Goal: Contribute content

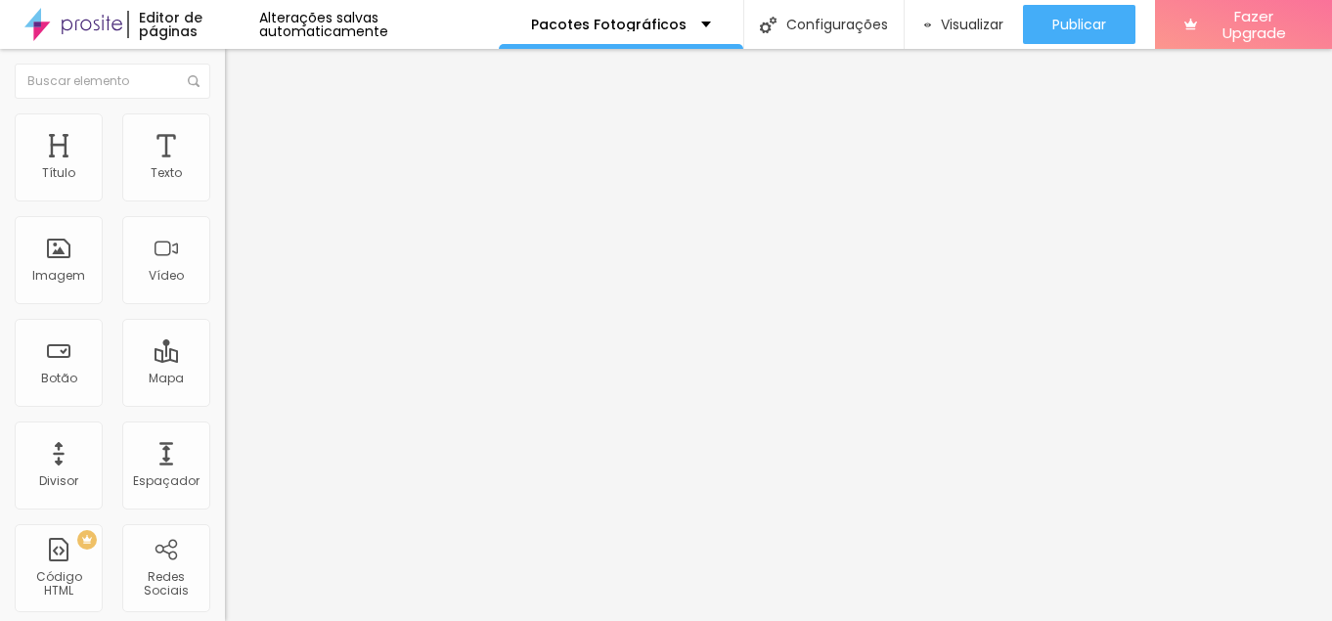
click at [225, 237] on span "Titulo 6" at bounding box center [243, 229] width 37 height 15
type input "46"
type input "32"
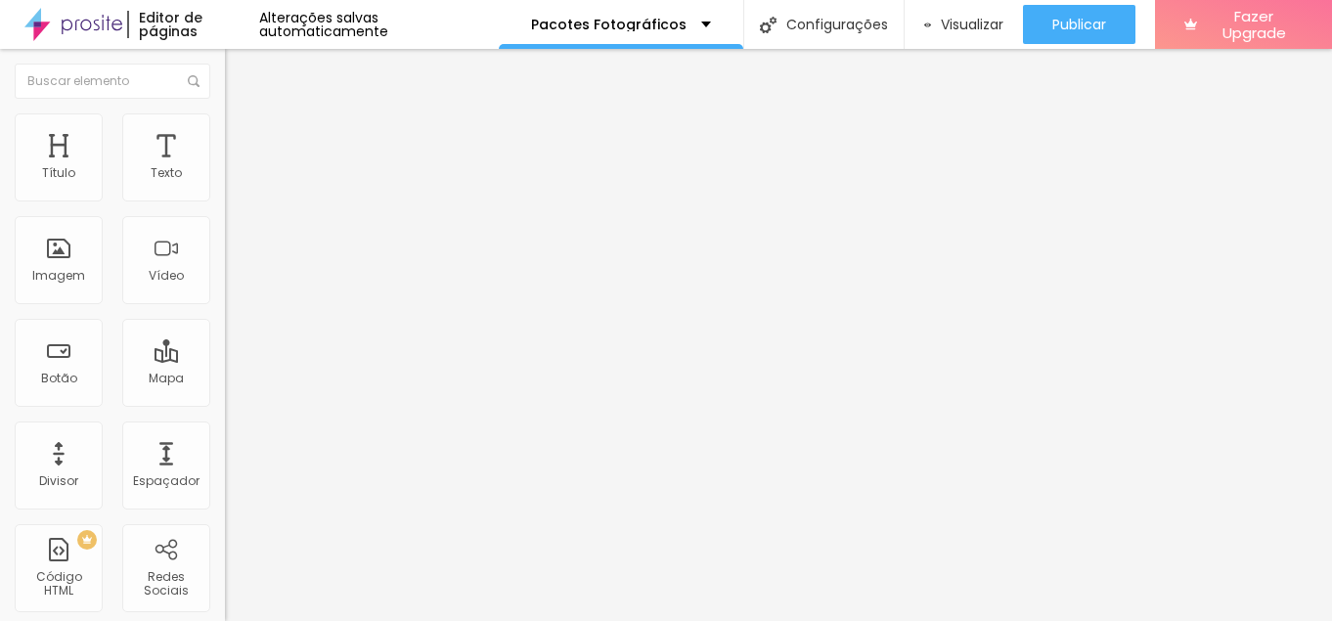
type input "31"
type input "29"
type input "27"
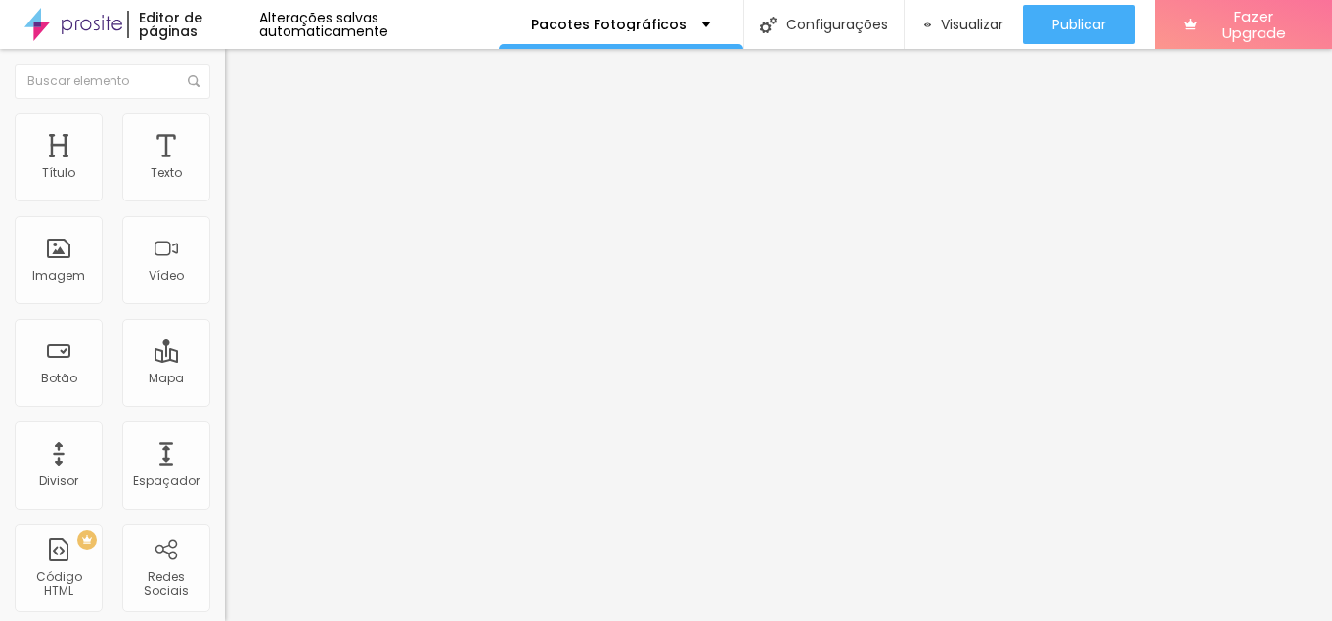
type input "27"
type input "26"
type input "25"
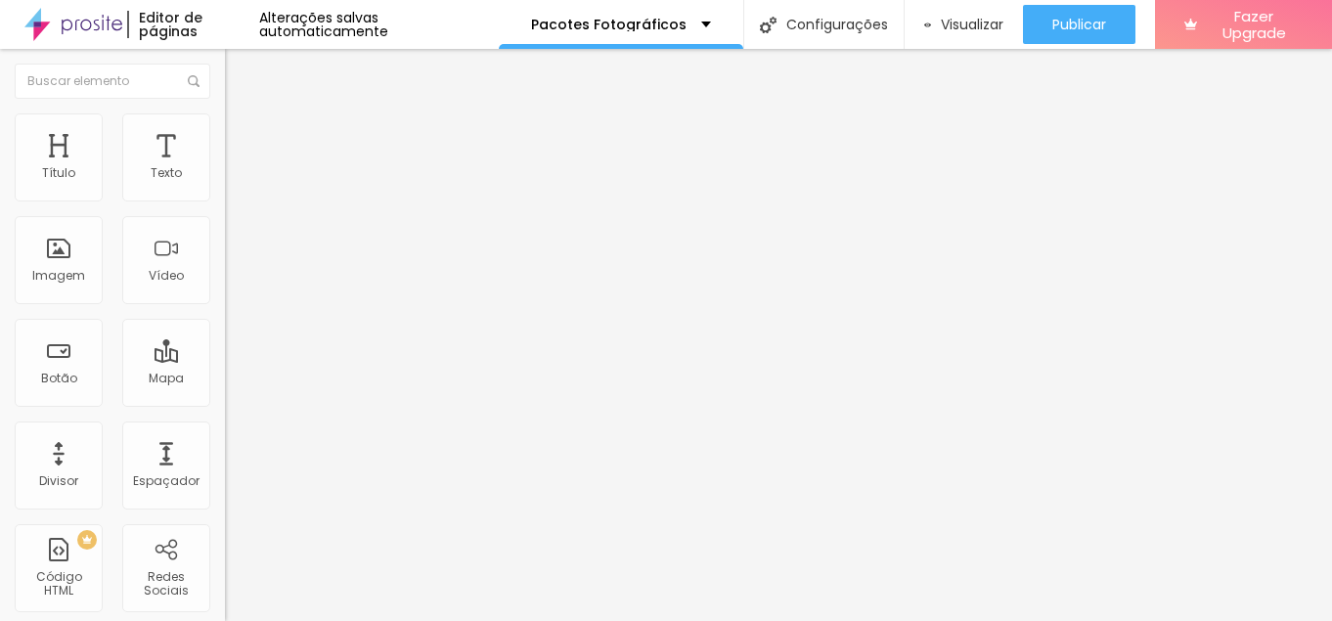
type input "24"
type input "23"
type input "22"
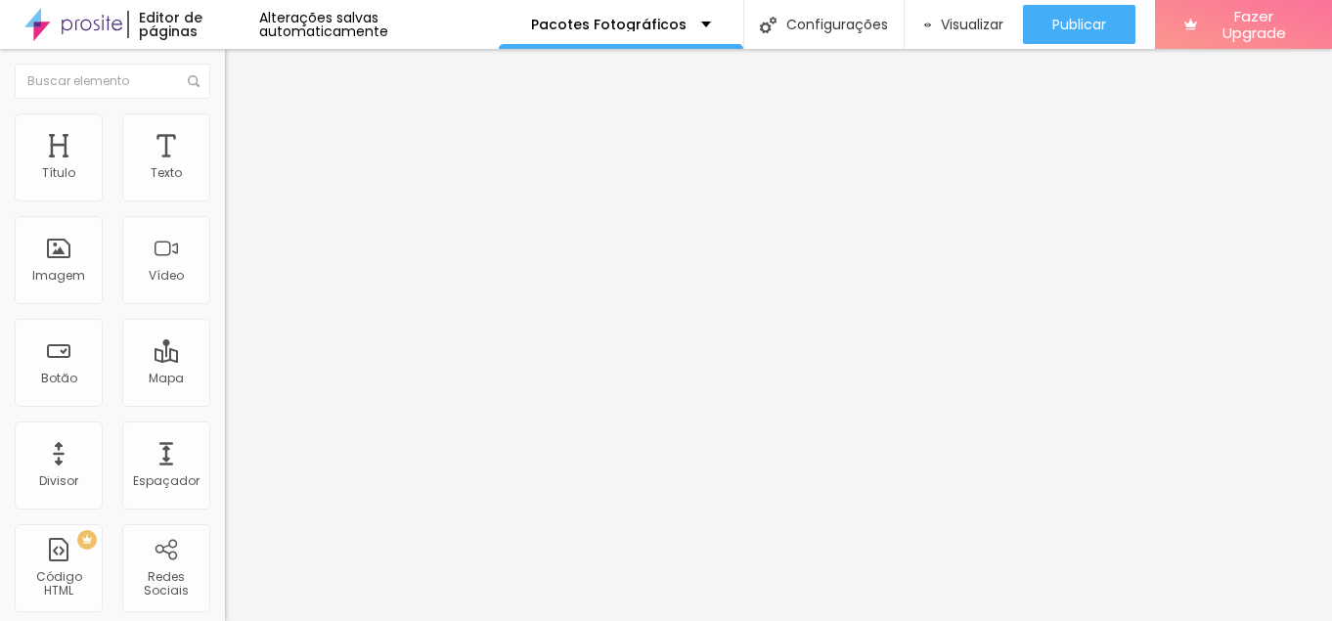
type input "22"
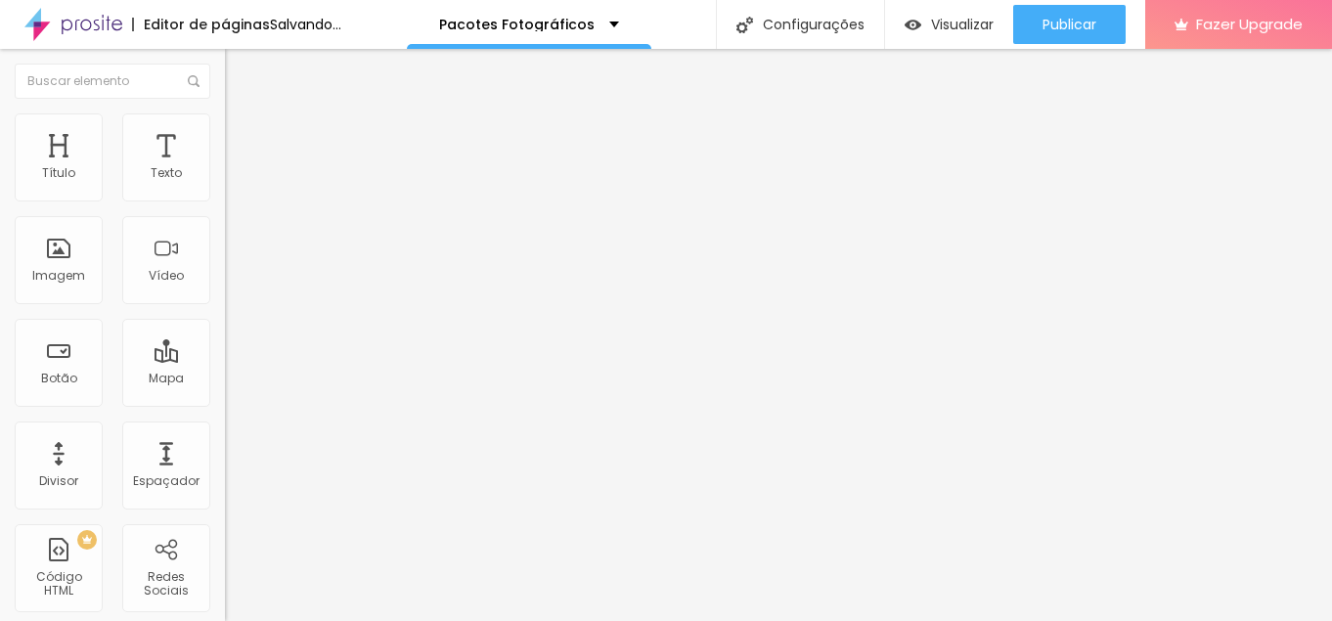
type input "21"
type input "20"
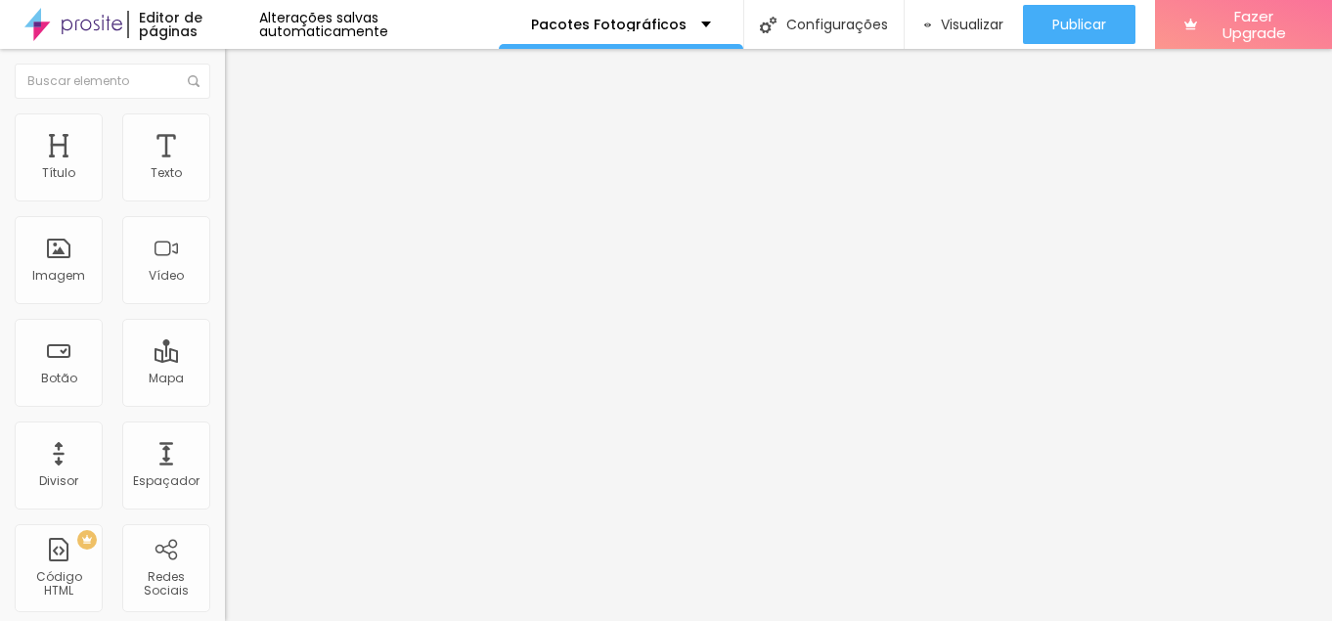
drag, startPoint x: 90, startPoint y: 410, endPoint x: 54, endPoint y: 413, distance: 36.3
click at [225, 469] on input "range" at bounding box center [288, 477] width 126 height 16
type input "22"
type input "24"
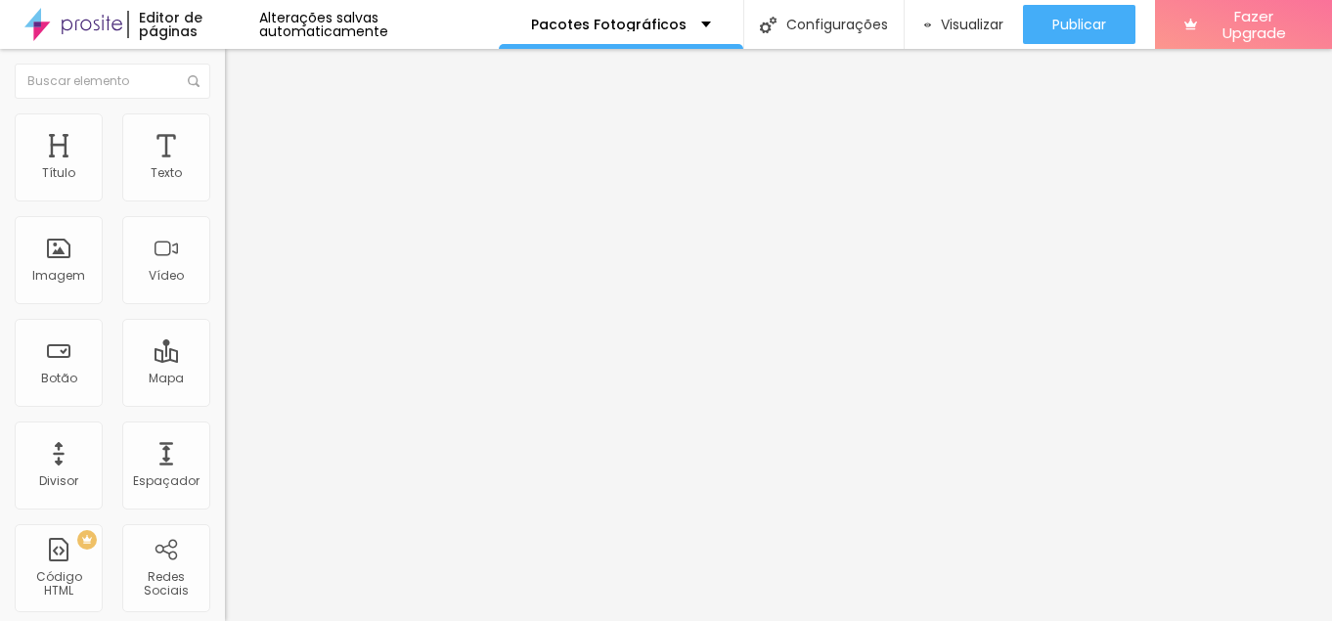
type input "24"
type input "25"
type input "27"
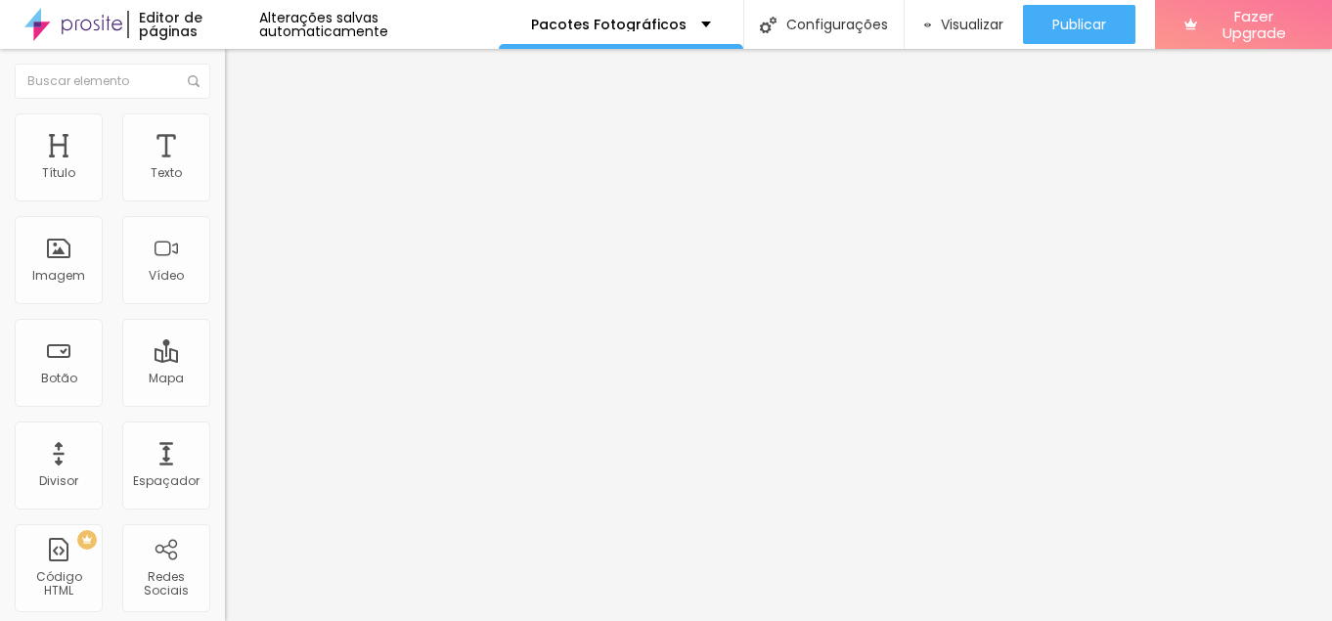
type input "29"
type input "30"
type input "31"
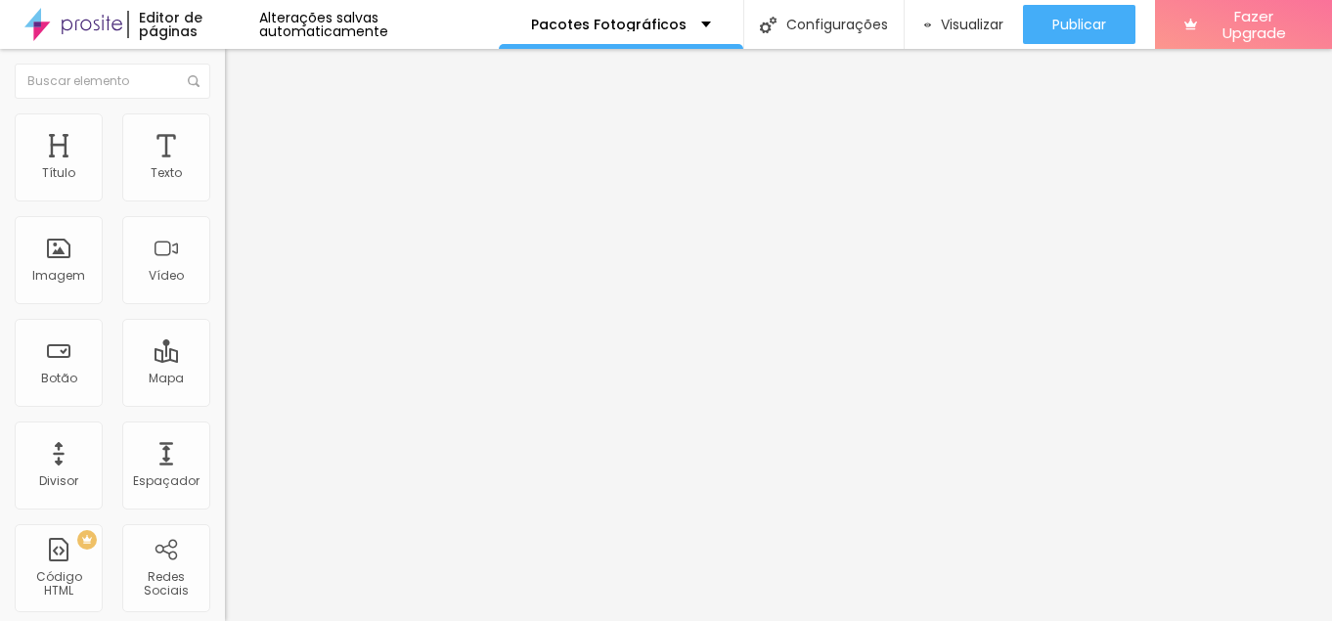
type input "31"
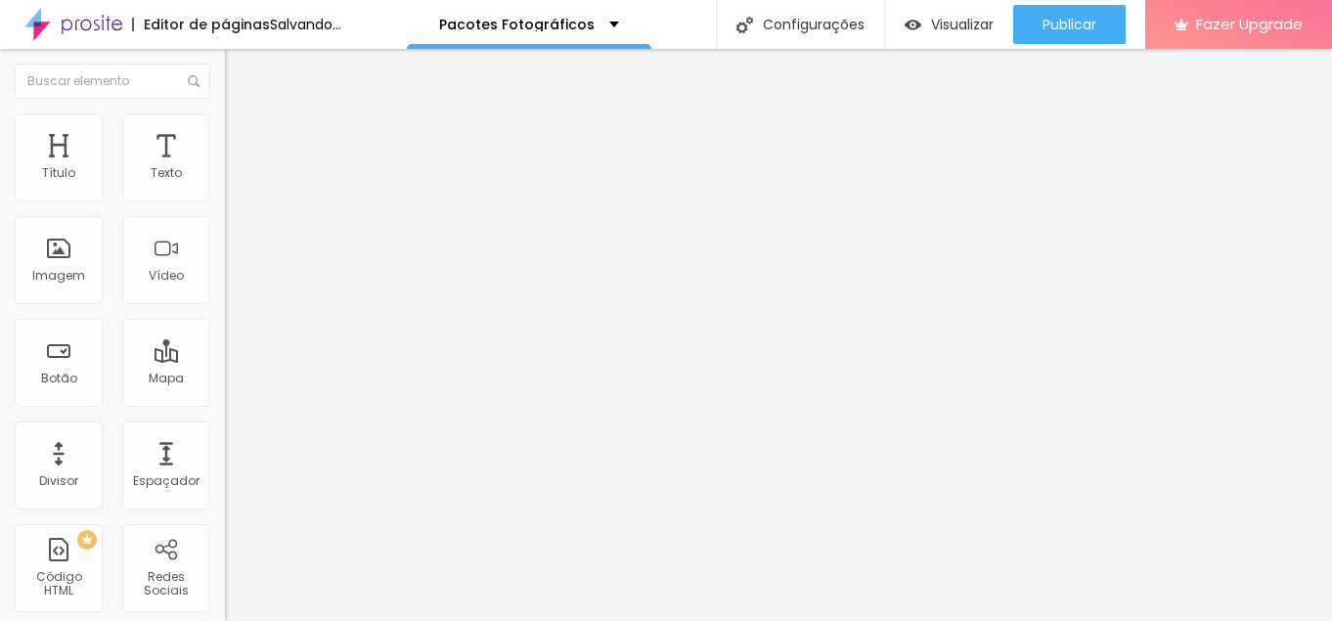
type input "32"
type input "33"
type input "35"
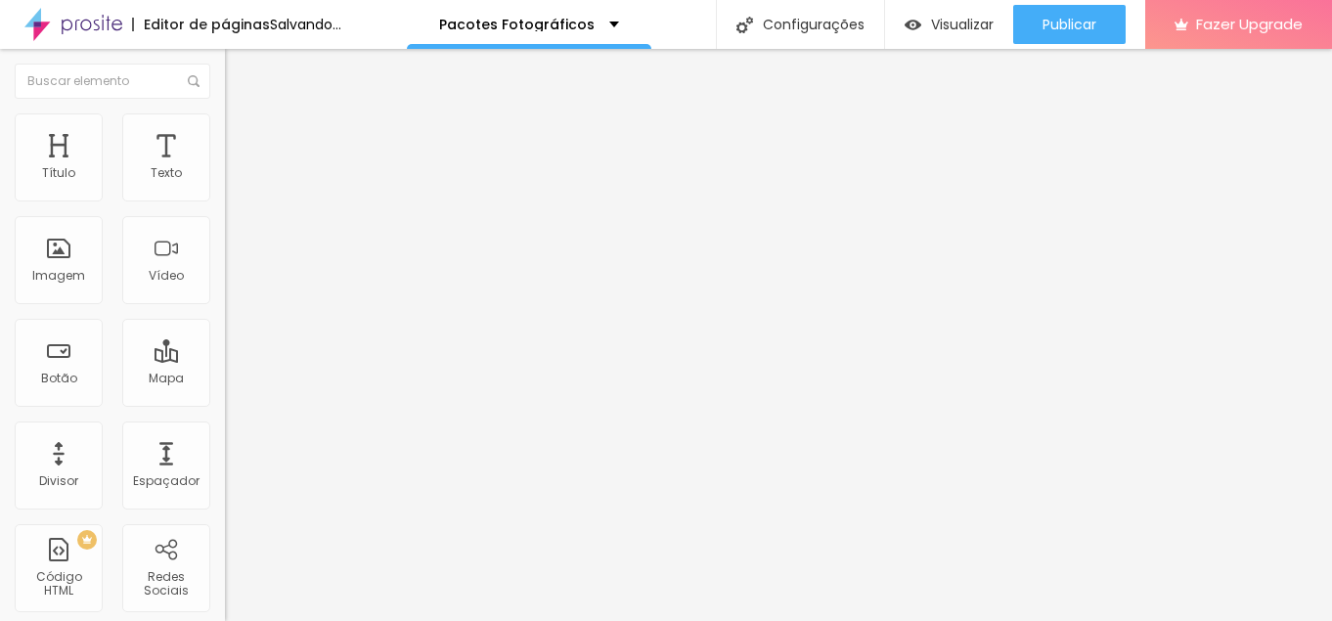
type input "35"
type input "37"
type input "38"
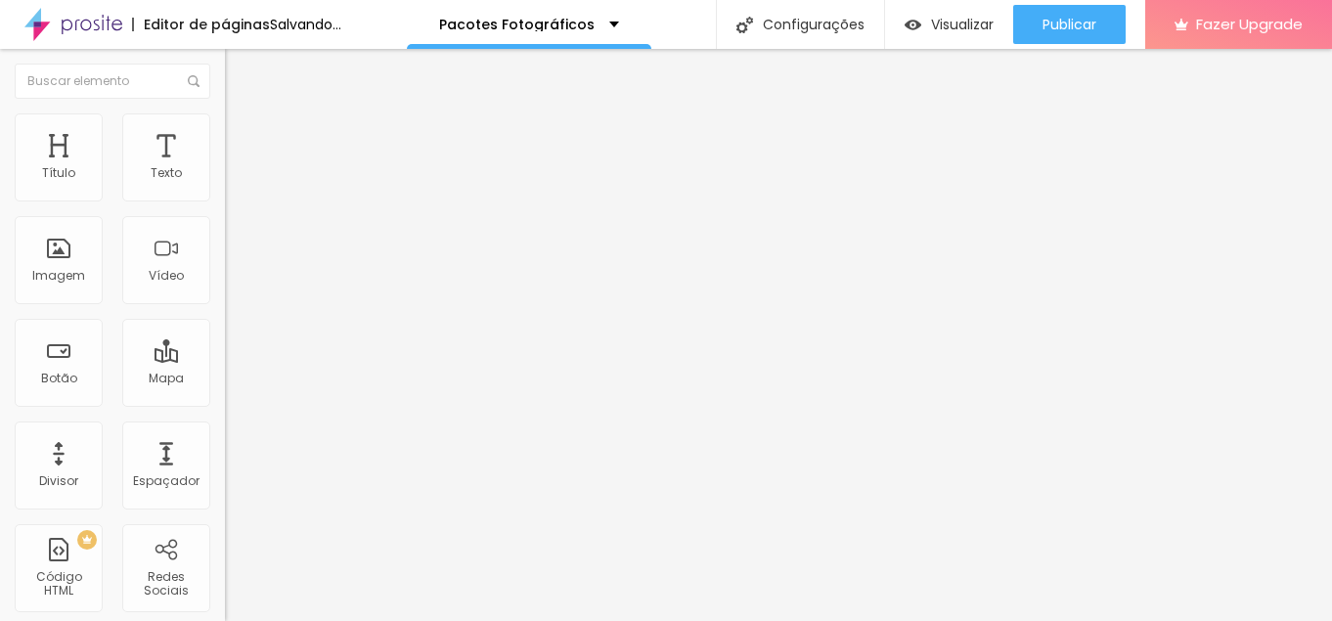
type input "39"
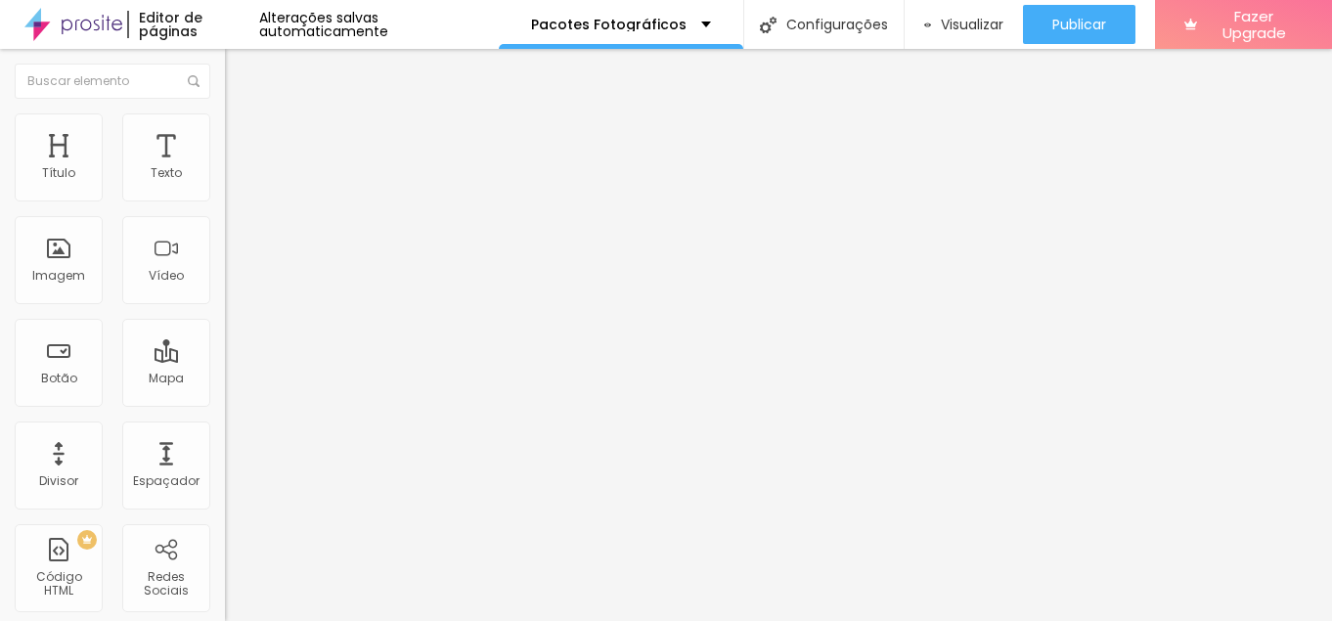
type input "41"
type input "42"
type input "43"
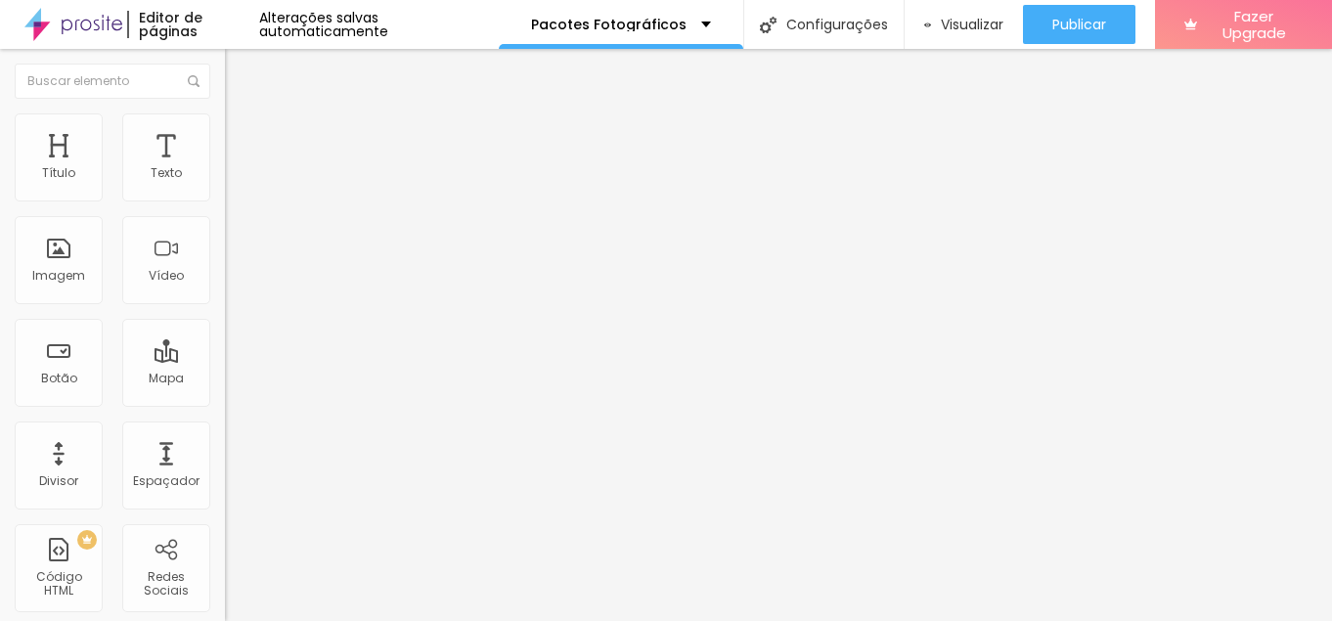
type input "43"
type input "44"
type input "45"
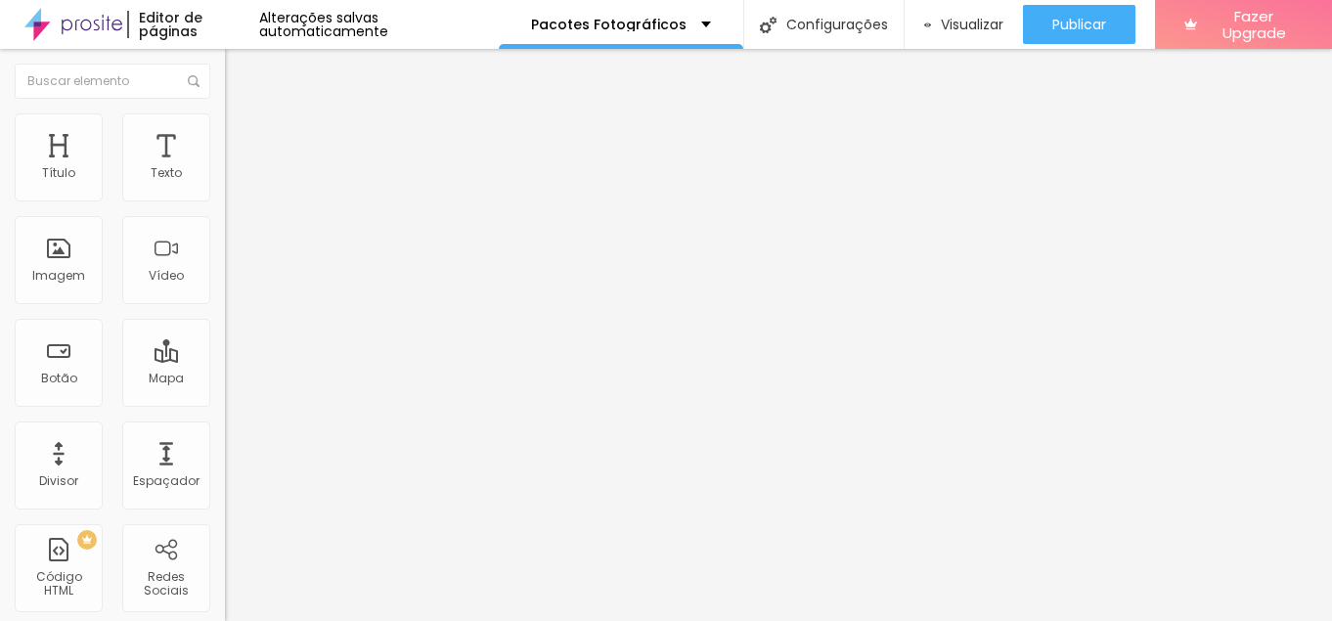
type input "46"
type input "47"
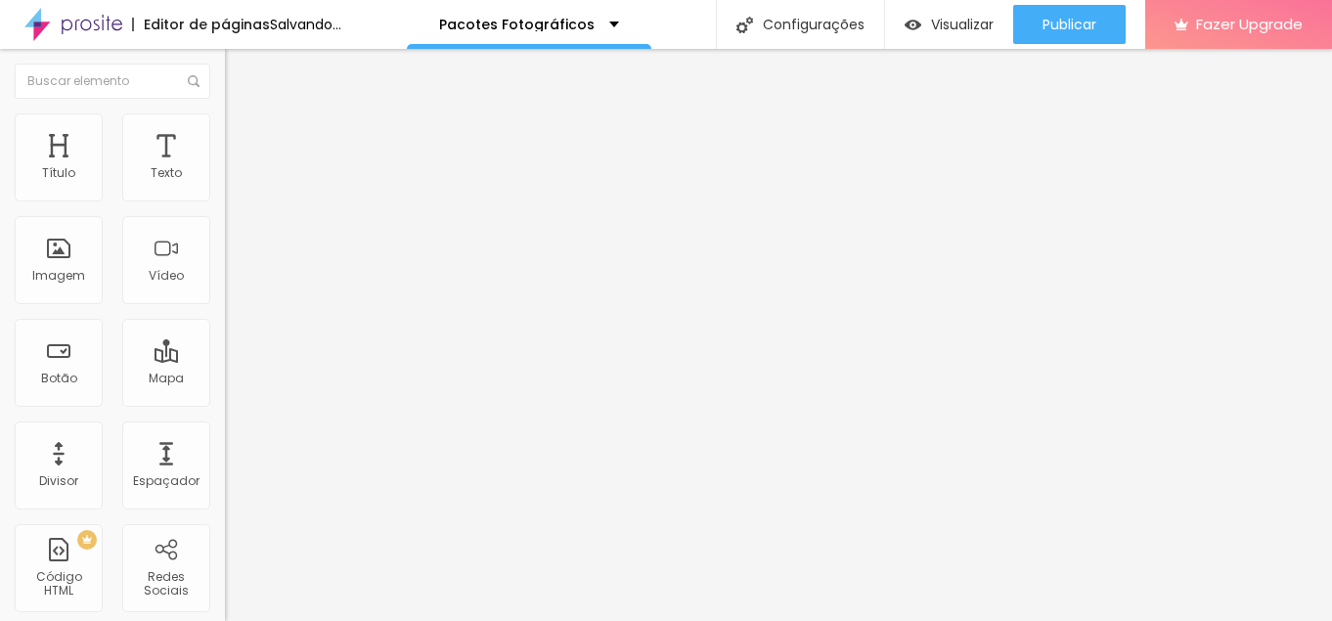
type input "48"
type input "49"
type input "50"
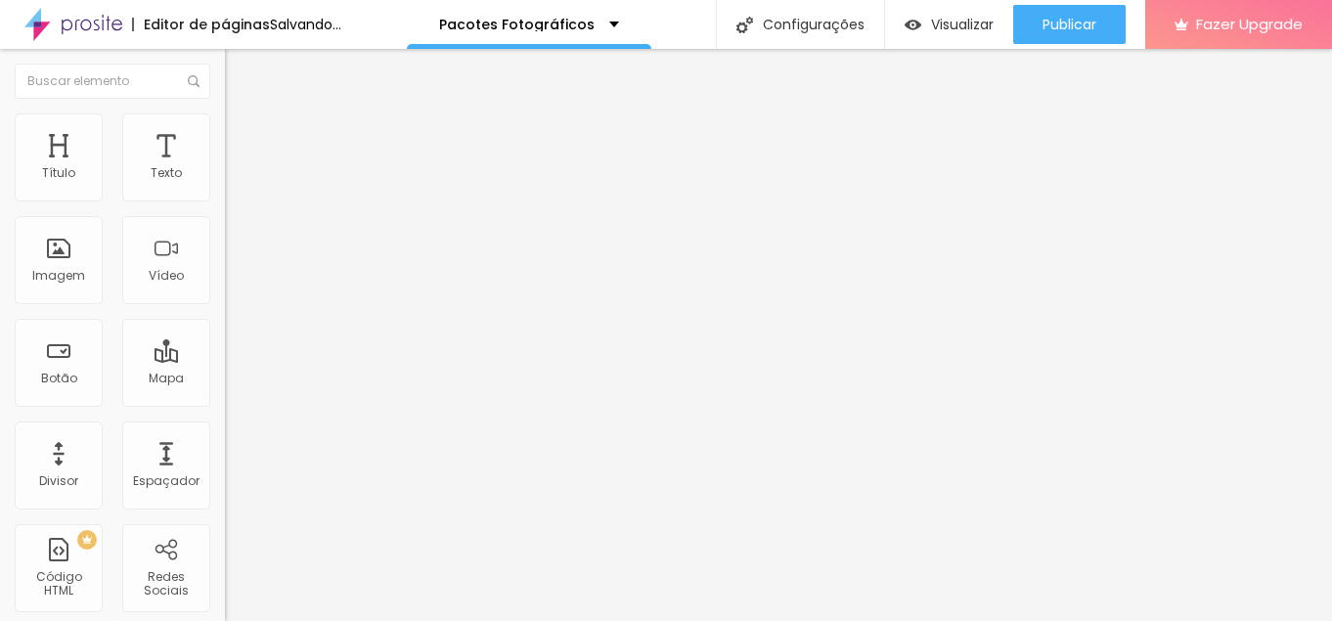
type input "50"
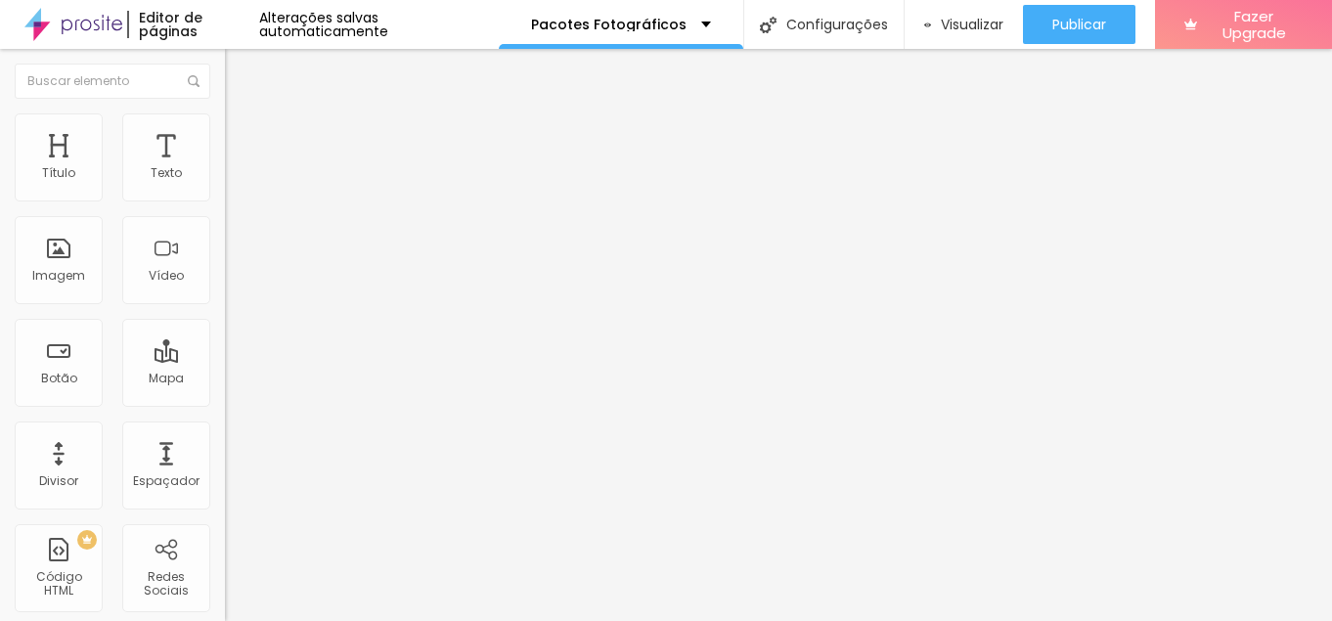
type input "51"
drag, startPoint x: 50, startPoint y: 411, endPoint x: 97, endPoint y: 417, distance: 47.3
type input "51"
click at [225, 469] on input "range" at bounding box center [288, 477] width 126 height 16
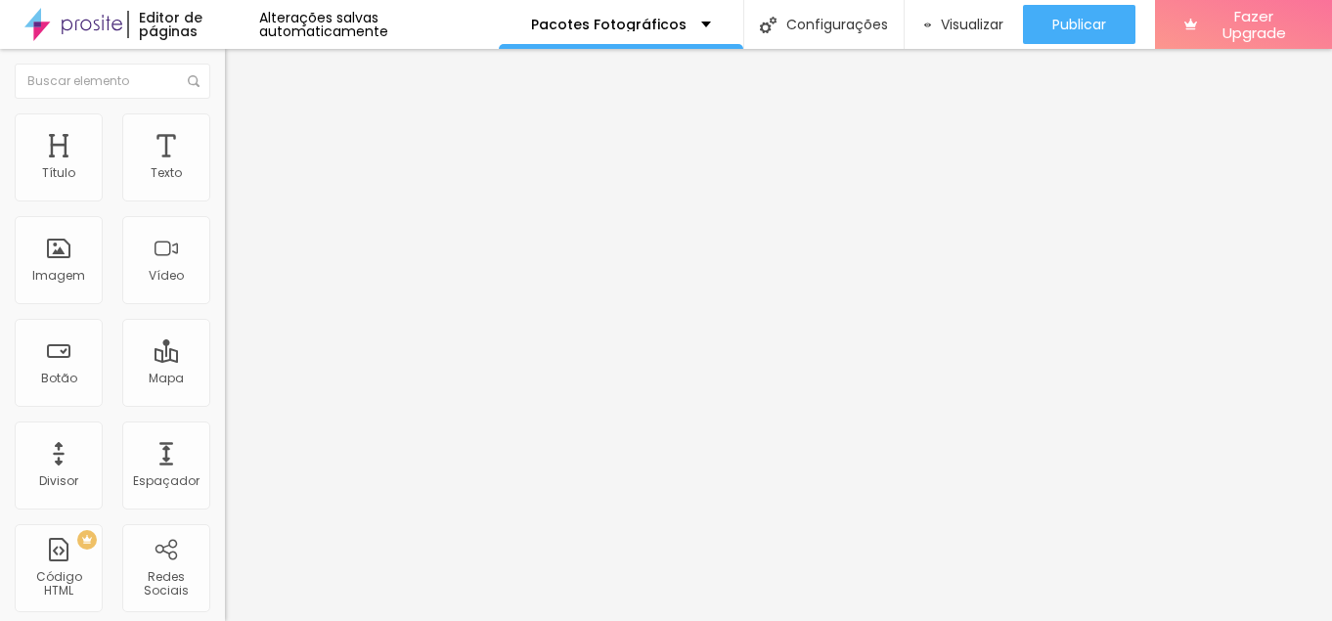
click at [240, 73] on img "button" at bounding box center [248, 72] width 16 height 16
click at [155, 166] on div "Texto" at bounding box center [166, 173] width 31 height 14
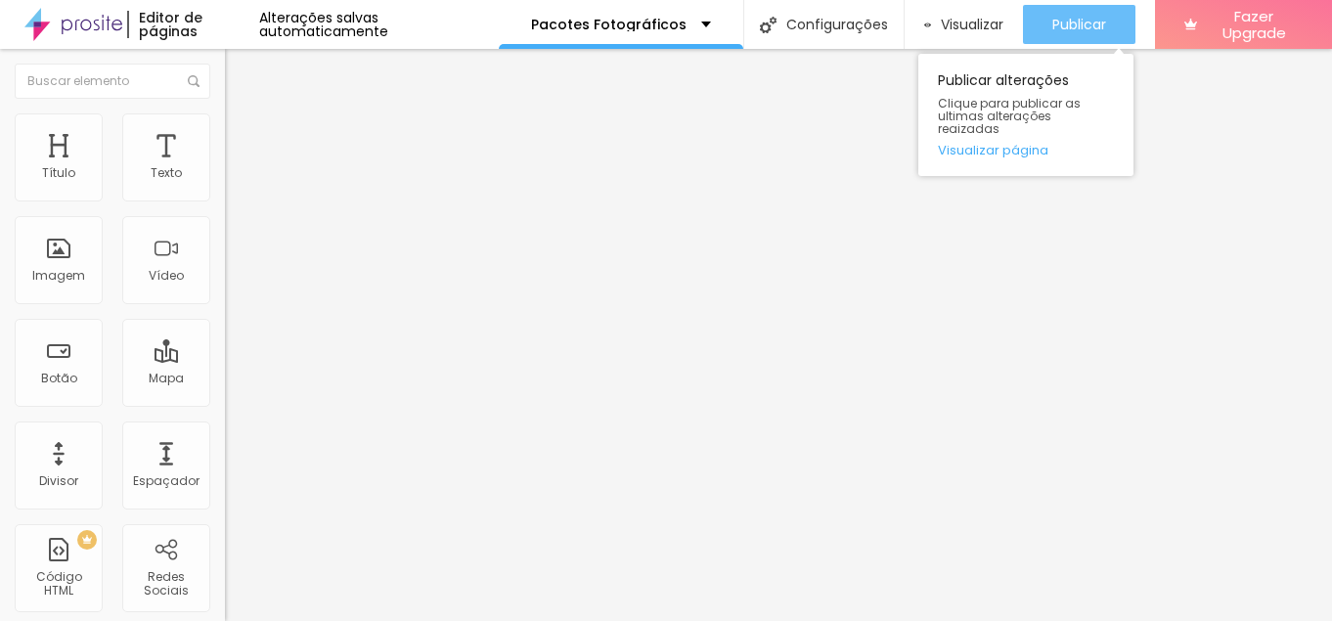
click at [1095, 26] on span "Publicar" at bounding box center [1079, 25] width 54 height 16
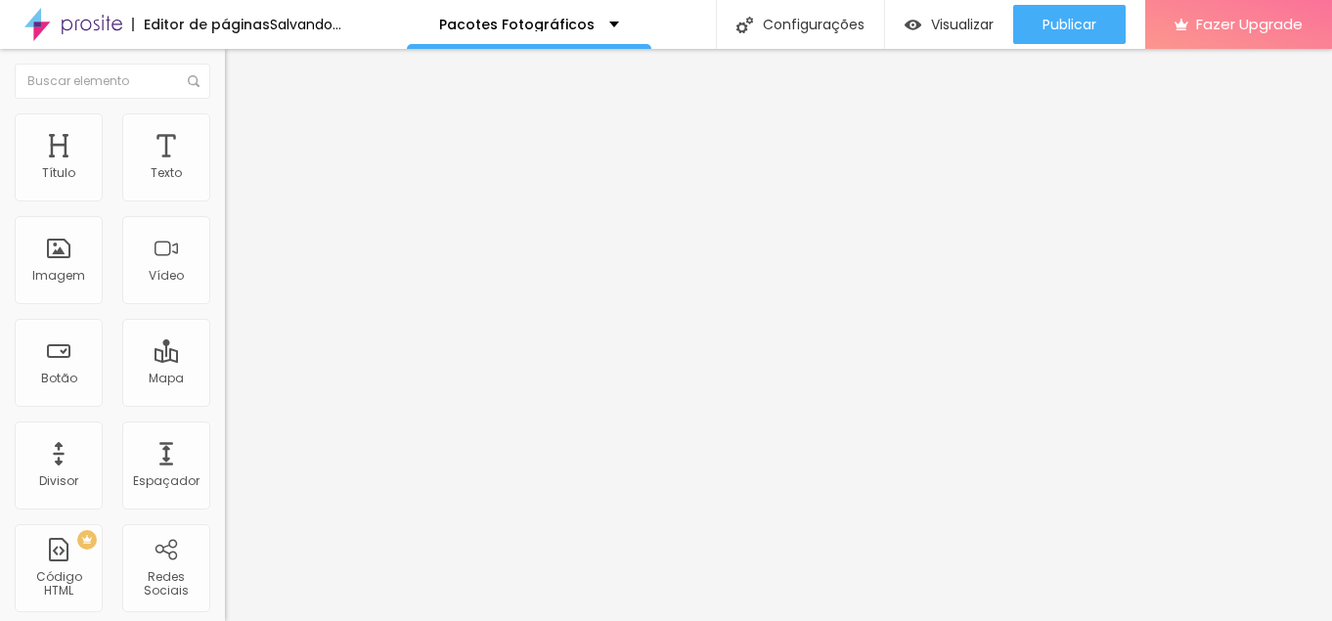
click at [225, 168] on span "Trocar imagem" at bounding box center [278, 160] width 107 height 17
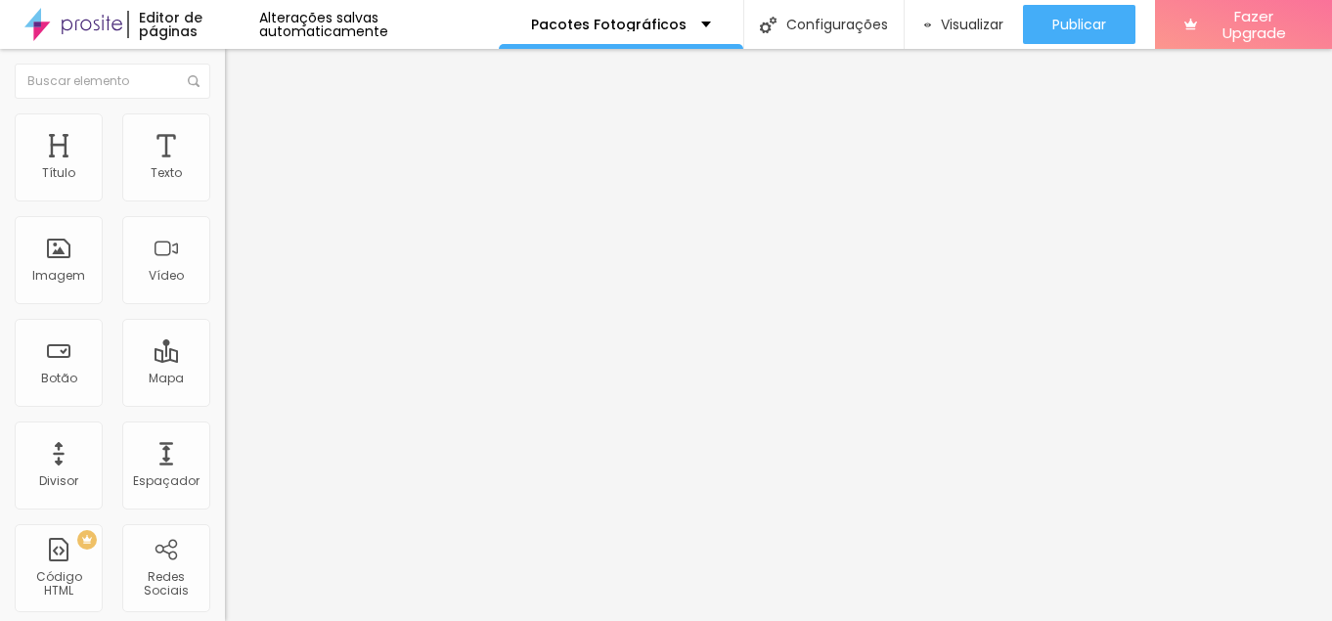
click at [225, 168] on span "Trocar imagem" at bounding box center [278, 160] width 107 height 17
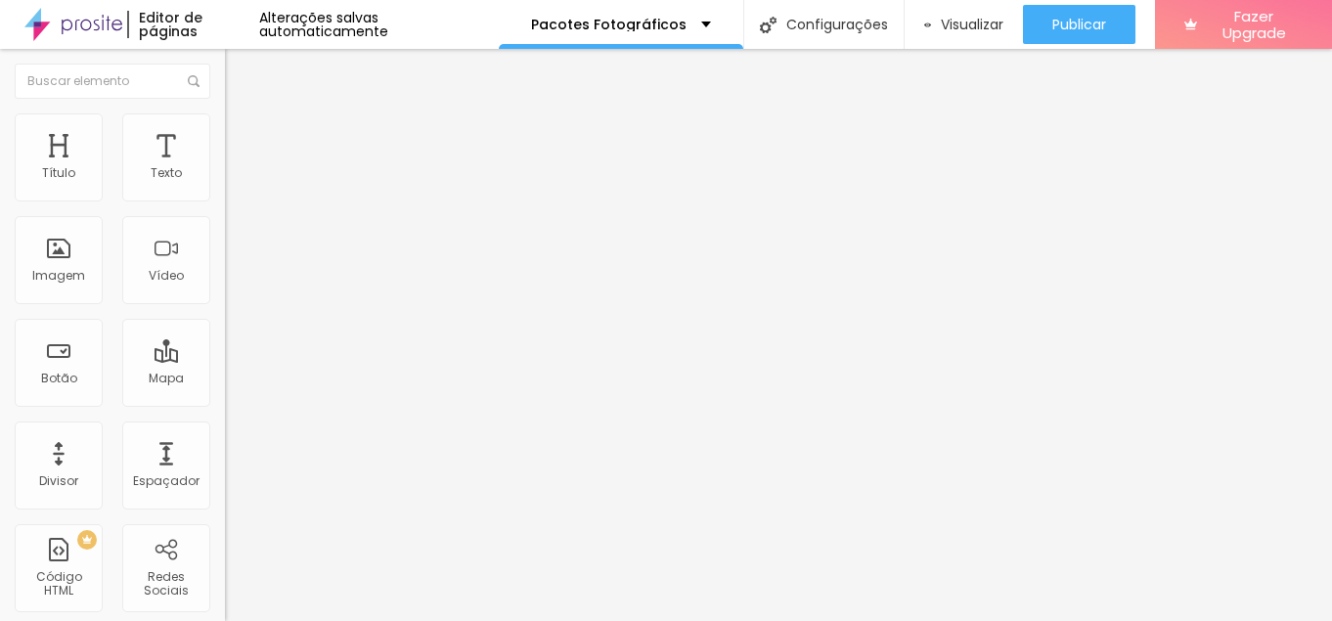
click at [225, 168] on span "Trocar imagem" at bounding box center [278, 160] width 107 height 17
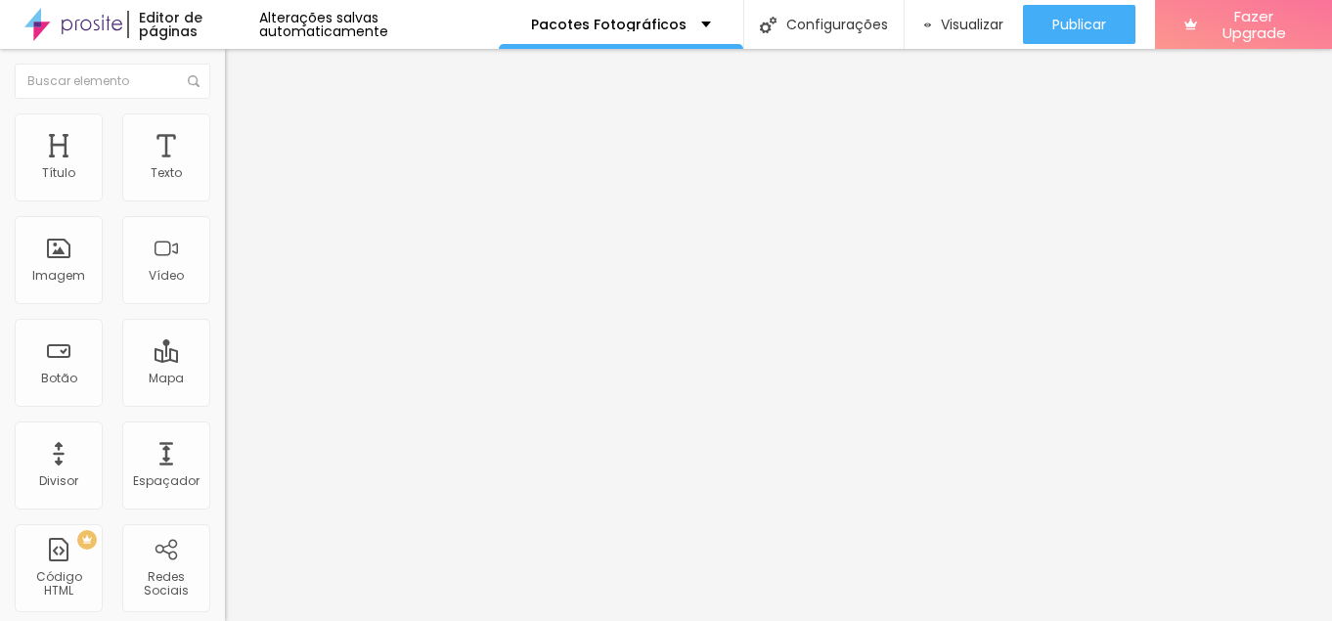
click at [225, 306] on span "1:1 Quadrado" at bounding box center [263, 298] width 77 height 17
click at [225, 360] on span "Original" at bounding box center [248, 351] width 47 height 17
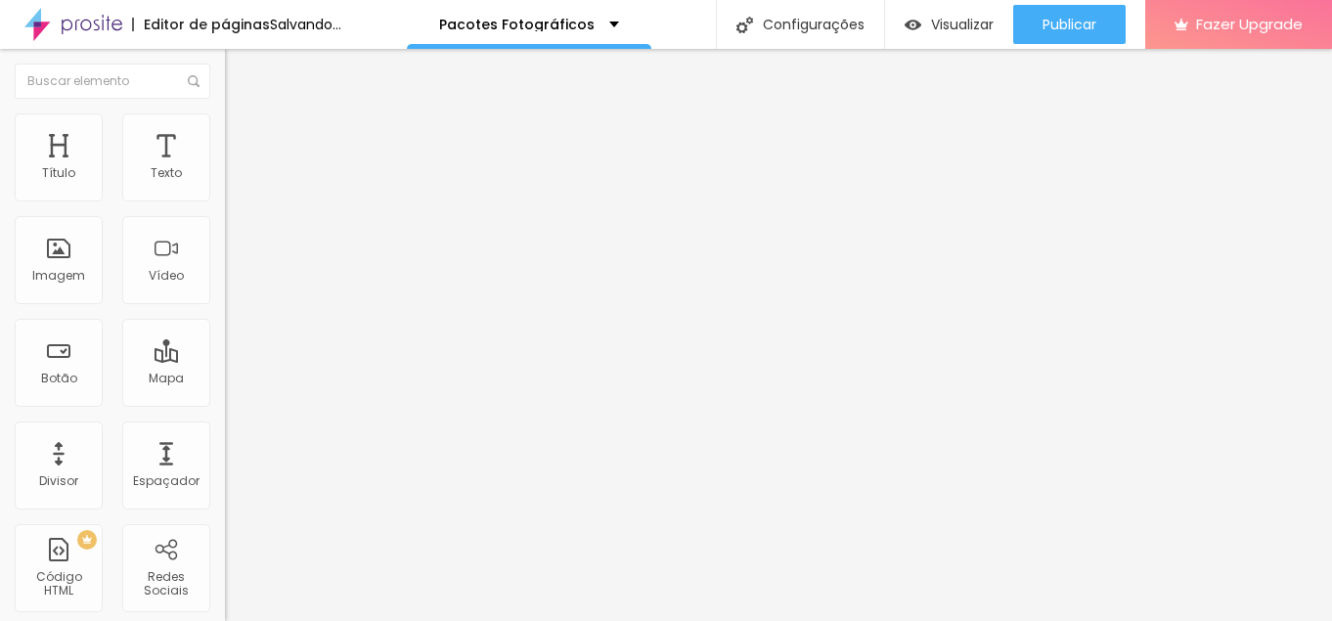
click at [225, 341] on span "Quadrado" at bounding box center [257, 333] width 64 height 17
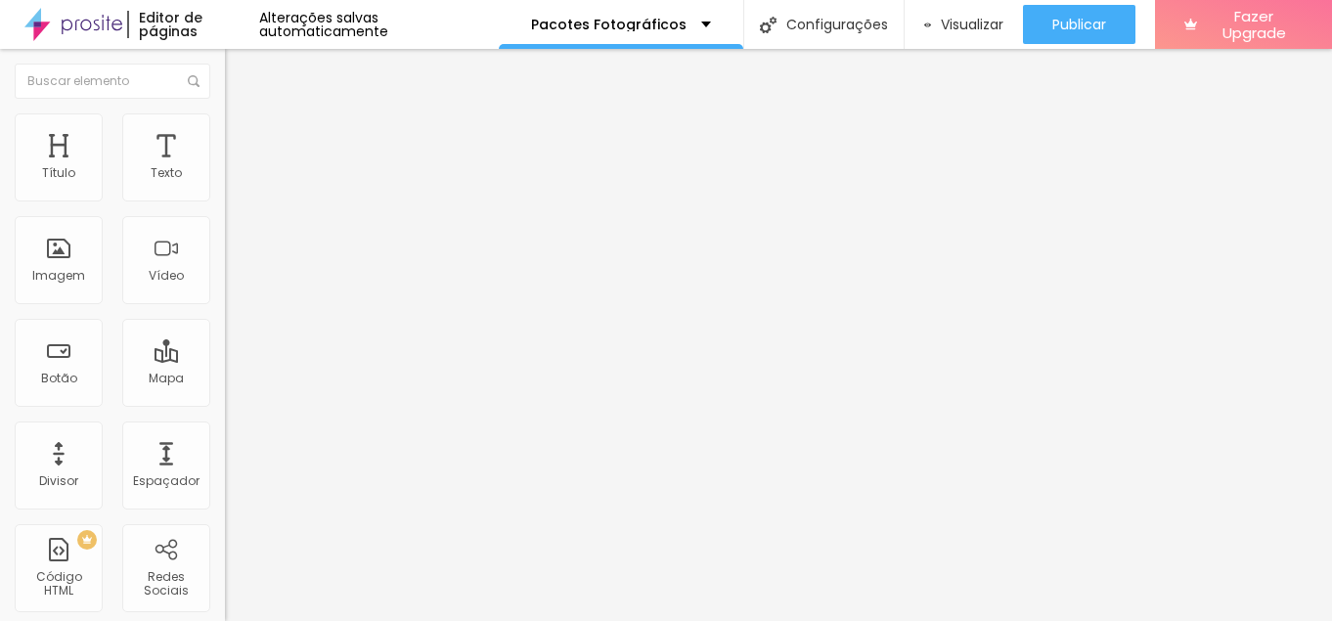
click at [225, 168] on span "Trocar imagem" at bounding box center [278, 160] width 107 height 17
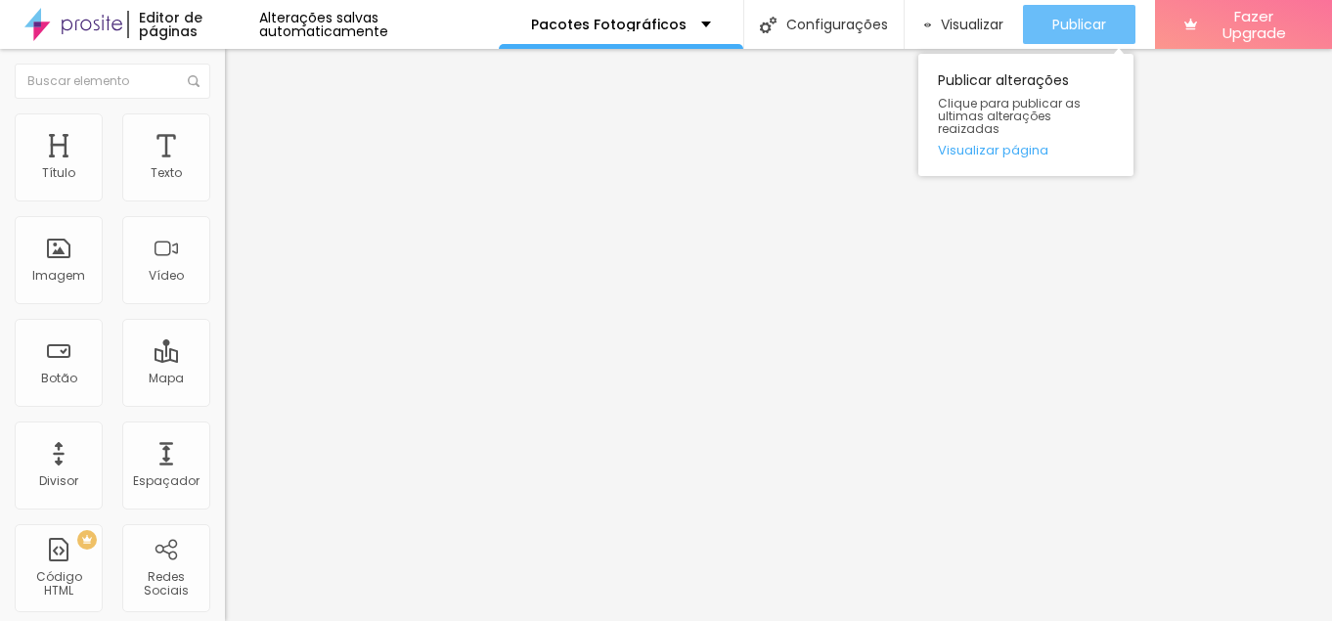
click at [1074, 36] on div "Publicar" at bounding box center [1079, 24] width 54 height 39
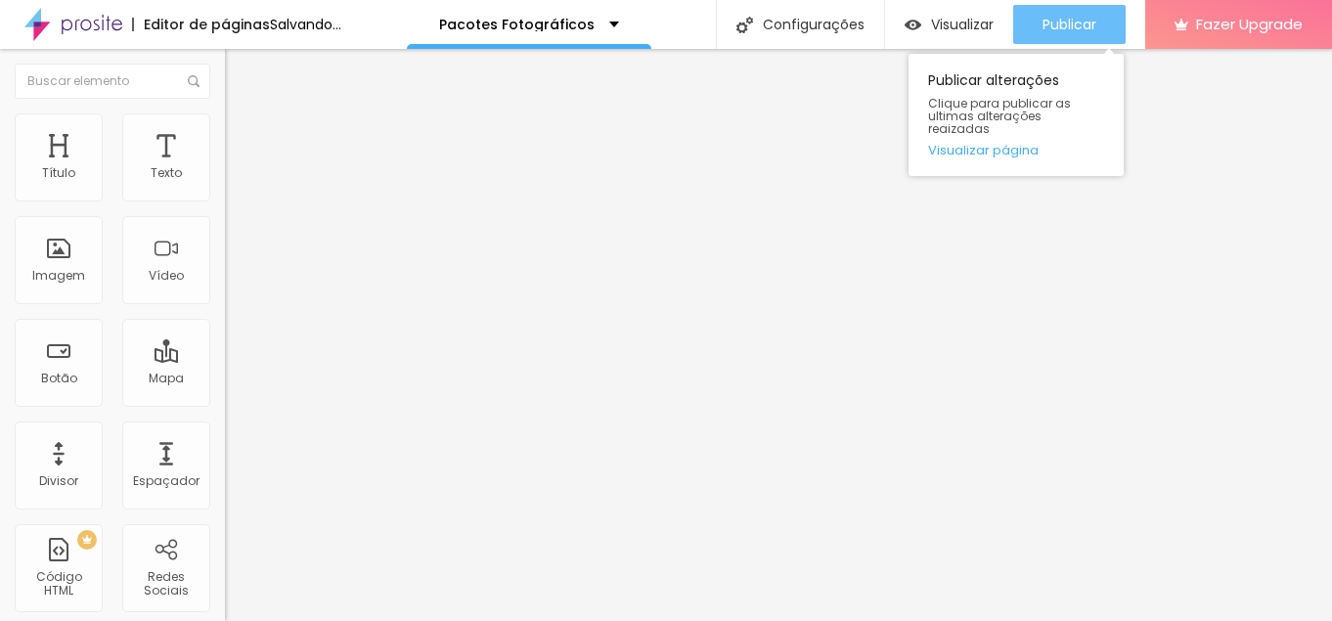
click at [1086, 32] on span "Publicar" at bounding box center [1070, 25] width 54 height 16
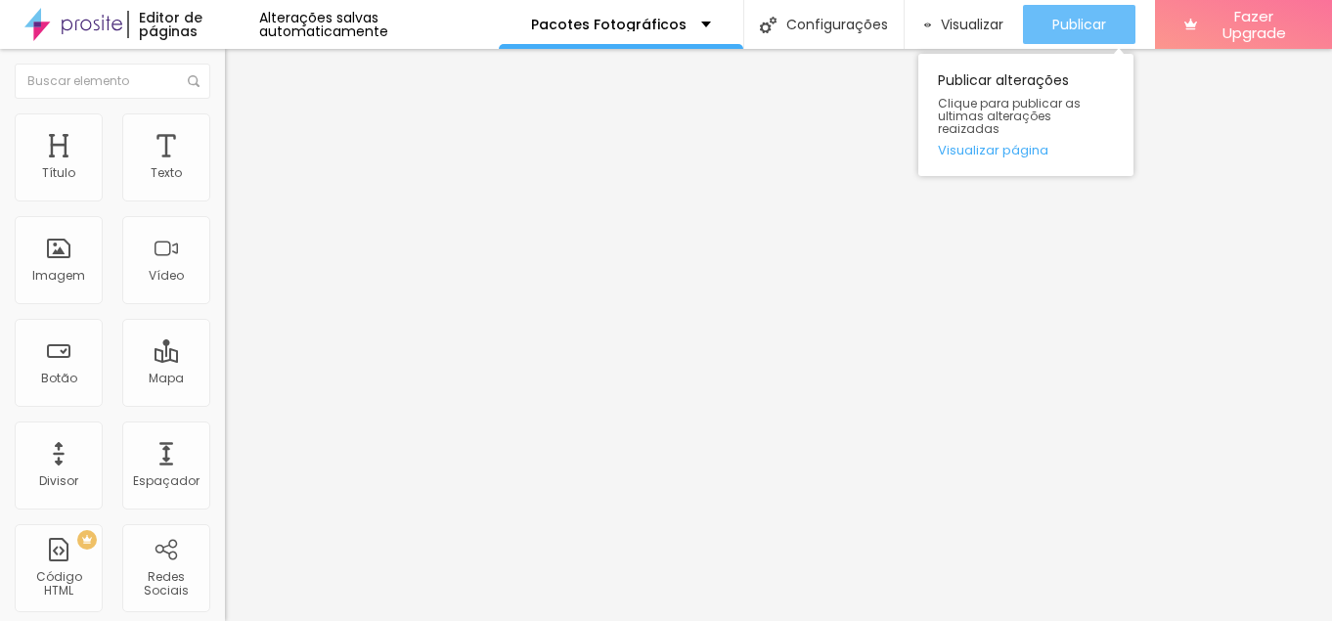
click at [1100, 32] on span "Publicar" at bounding box center [1079, 25] width 54 height 16
click at [1074, 10] on div "Publicar" at bounding box center [1079, 24] width 54 height 39
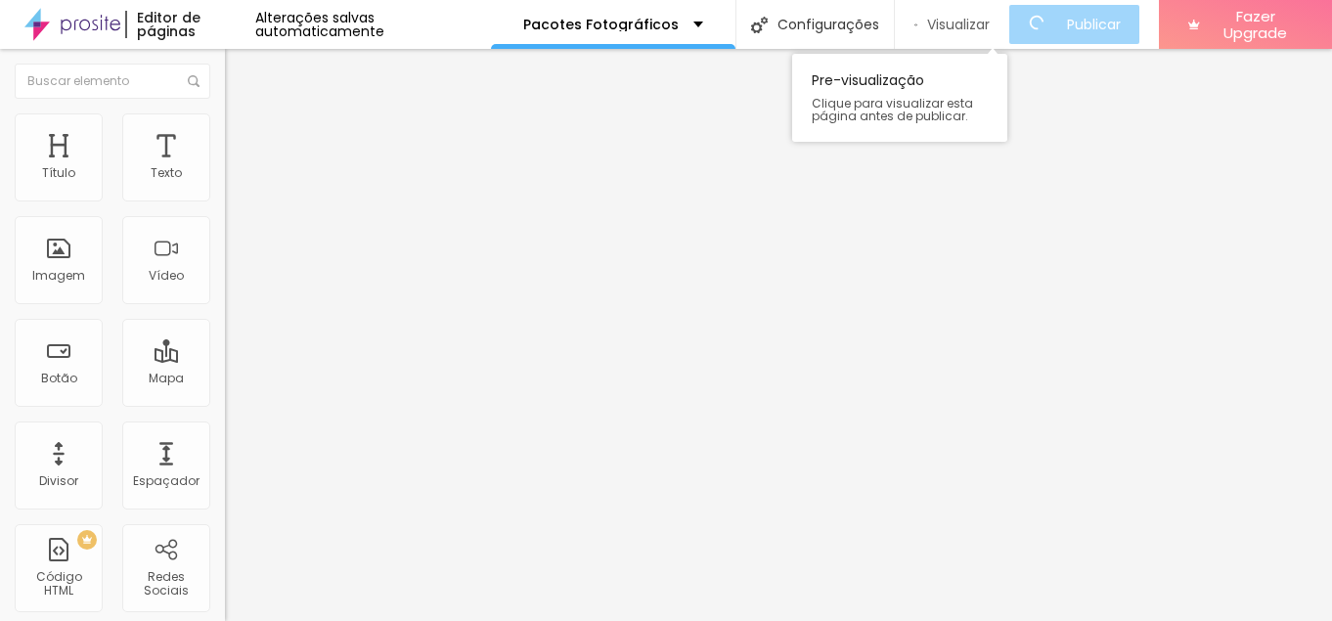
click at [946, 36] on div "Visualizar" at bounding box center [952, 24] width 75 height 39
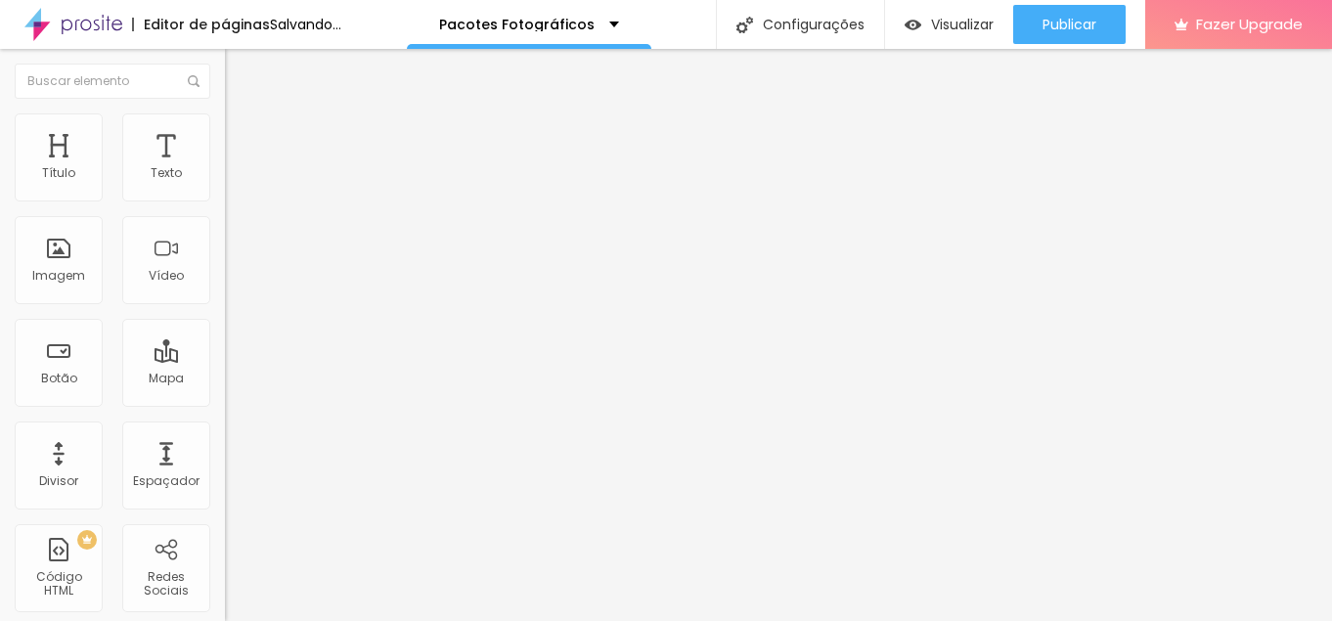
click at [225, 306] on span "4:3 Padrão" at bounding box center [257, 298] width 65 height 17
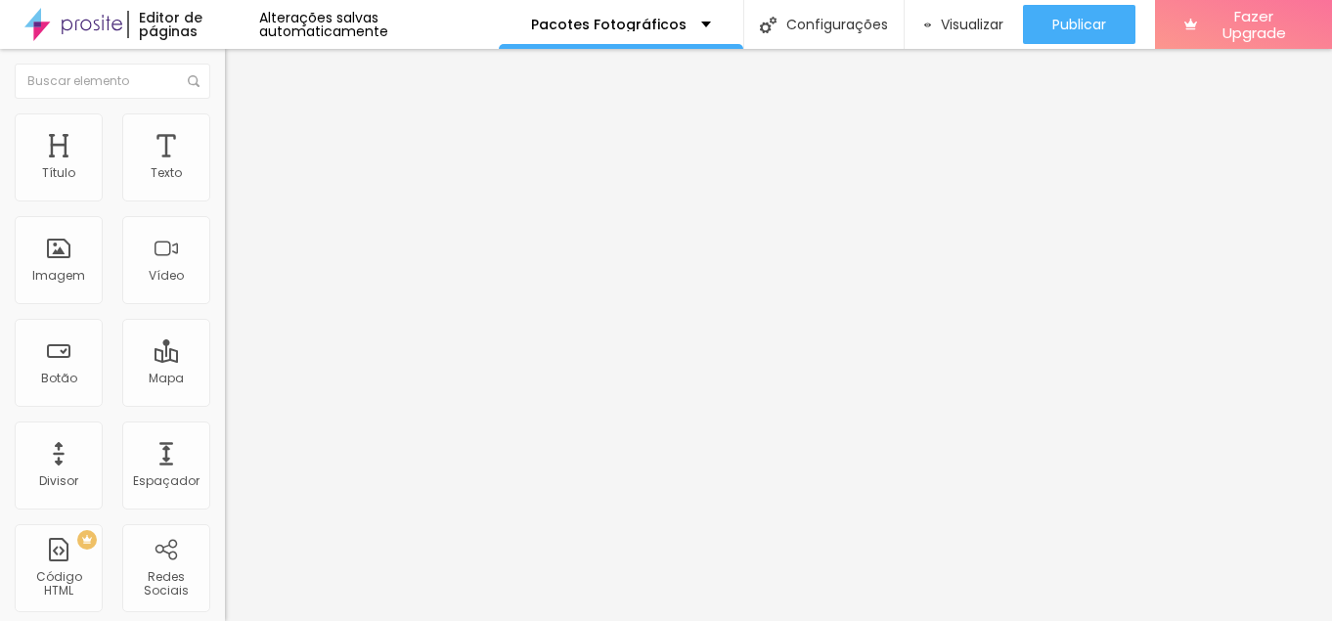
click at [225, 318] on span "Cinema" at bounding box center [249, 309] width 49 height 17
click at [225, 336] on span "Padrão" at bounding box center [247, 328] width 44 height 17
click at [225, 316] on div "Cinema 16:9" at bounding box center [337, 310] width 225 height 12
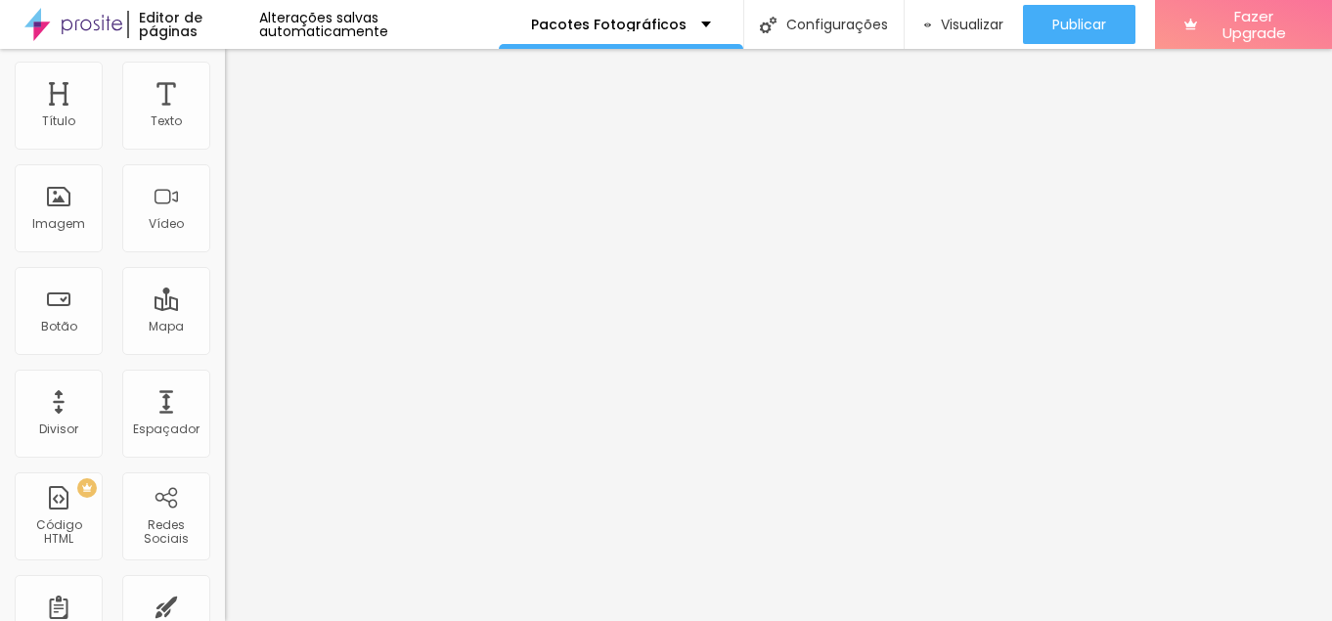
scroll to position [100, 0]
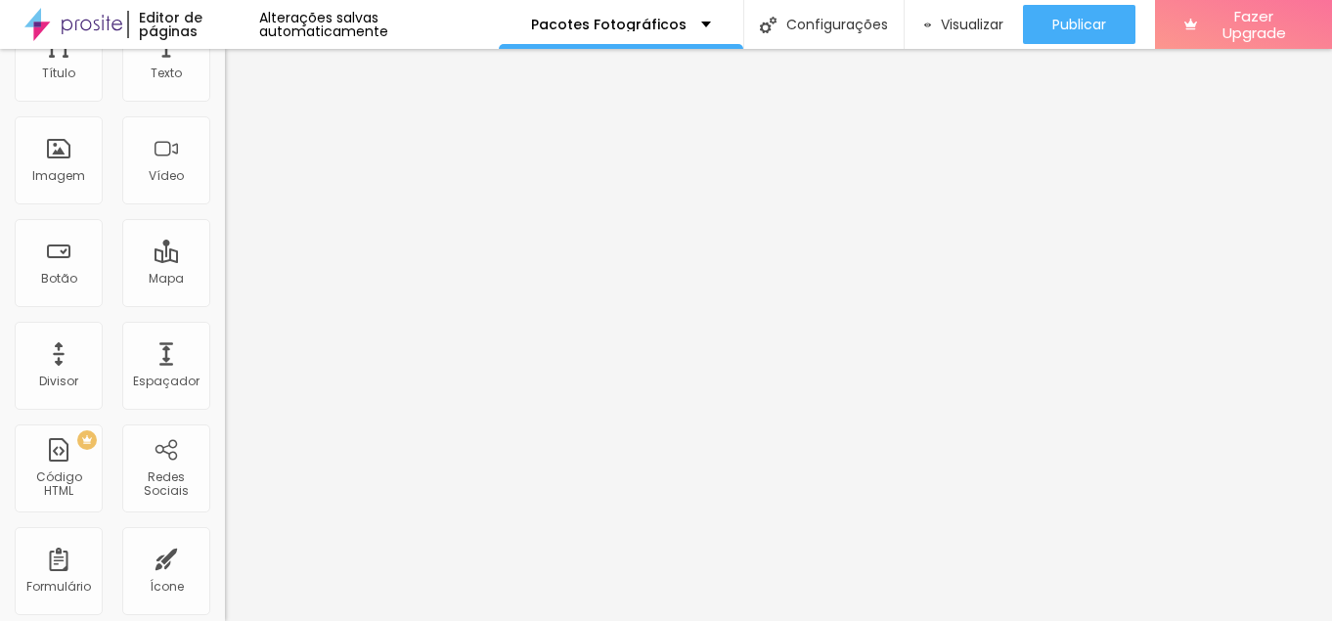
click at [225, 237] on span "Padrão" at bounding box center [247, 228] width 44 height 17
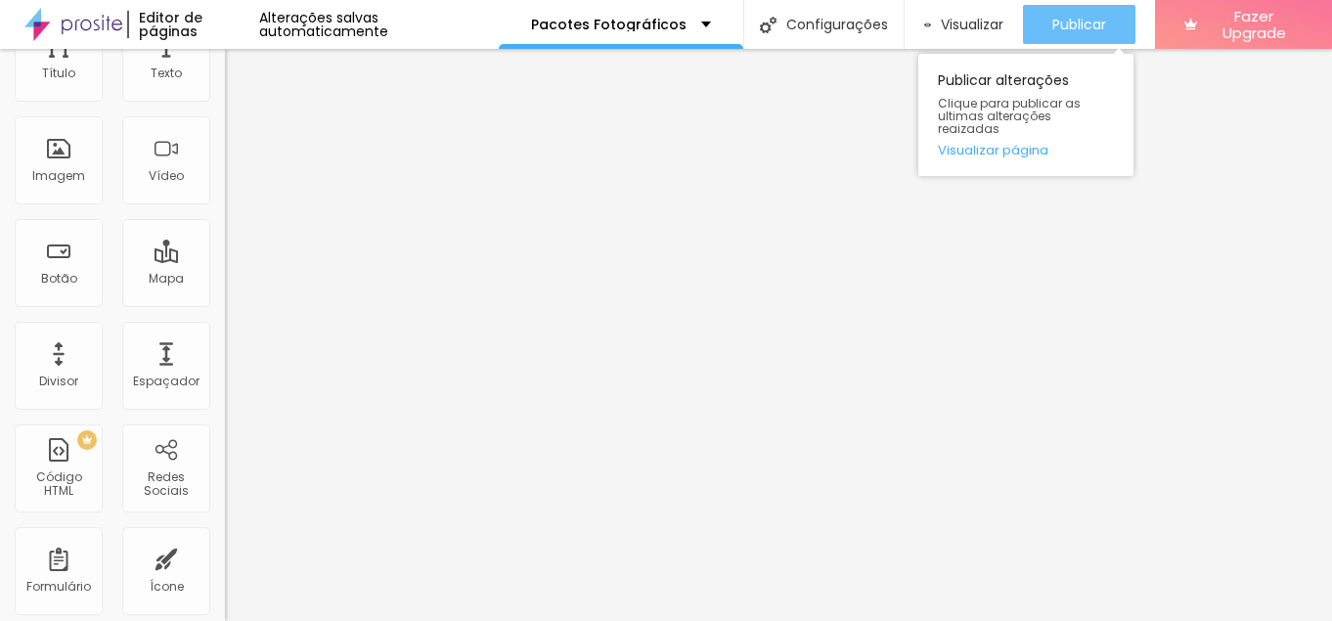
click at [1077, 28] on span "Publicar" at bounding box center [1079, 25] width 54 height 16
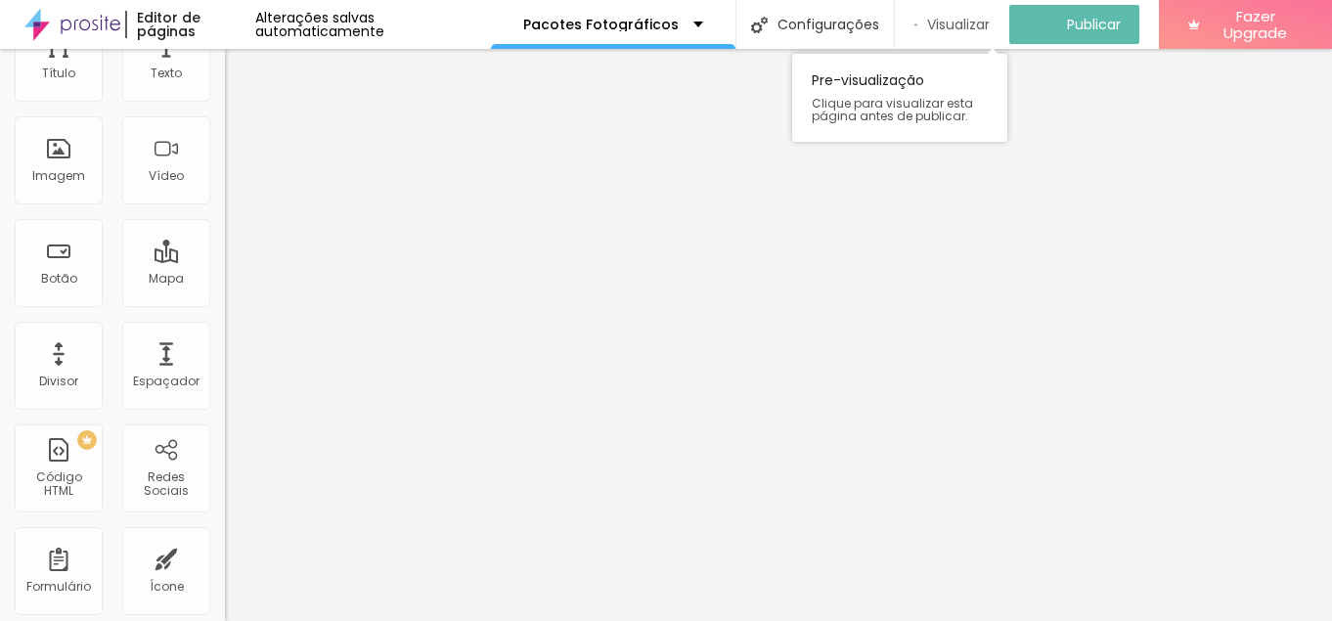
click at [954, 17] on span "Visualizar" at bounding box center [958, 25] width 63 height 16
